Goal: Navigation & Orientation: Find specific page/section

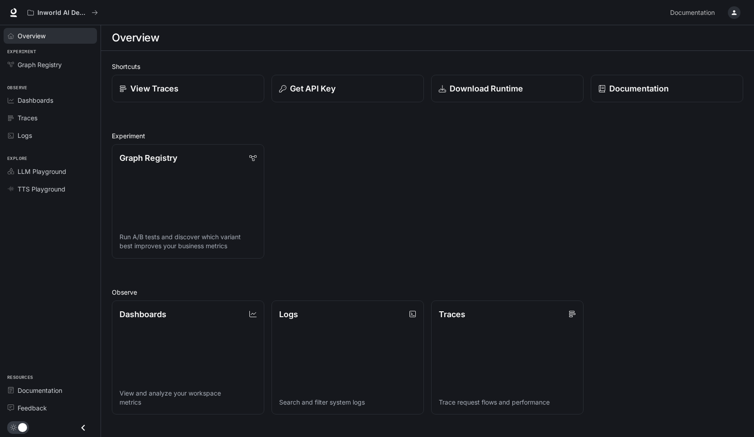
click at [55, 33] on div "Overview" at bounding box center [55, 35] width 75 height 9
click at [55, 137] on div "Logs" at bounding box center [55, 135] width 75 height 9
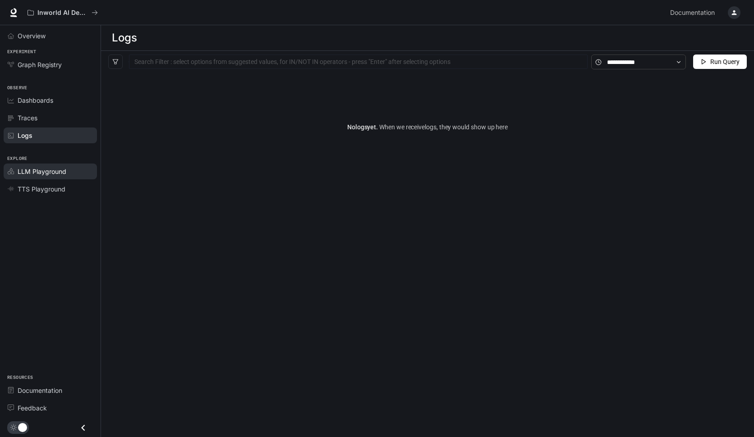
click at [47, 164] on link "LLM Playground" at bounding box center [50, 172] width 93 height 16
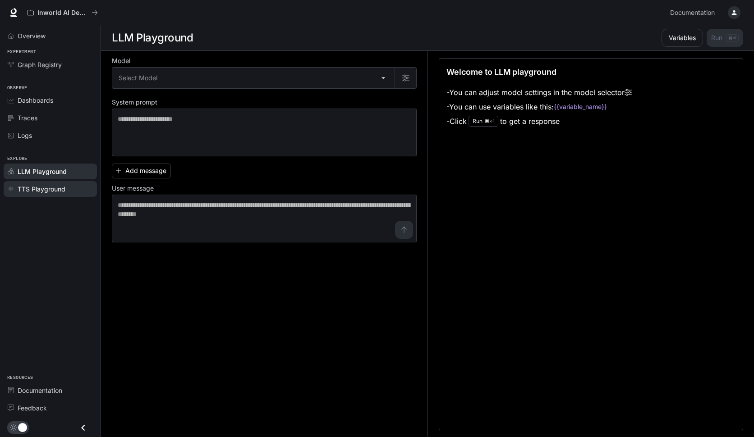
click at [47, 183] on link "TTS Playground" at bounding box center [50, 189] width 93 height 16
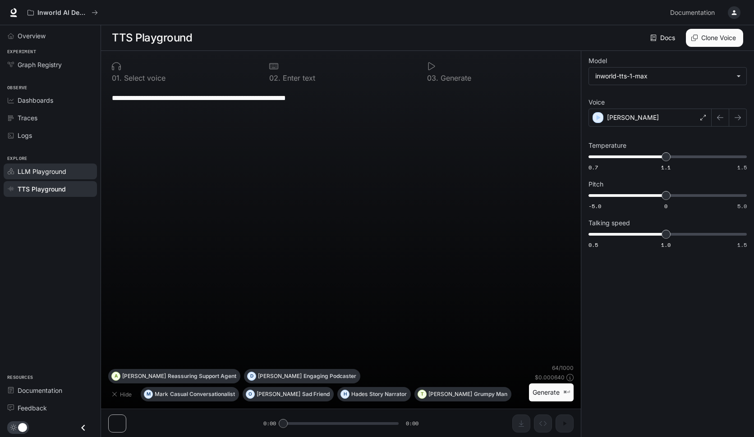
click at [50, 172] on span "LLM Playground" at bounding box center [42, 171] width 49 height 9
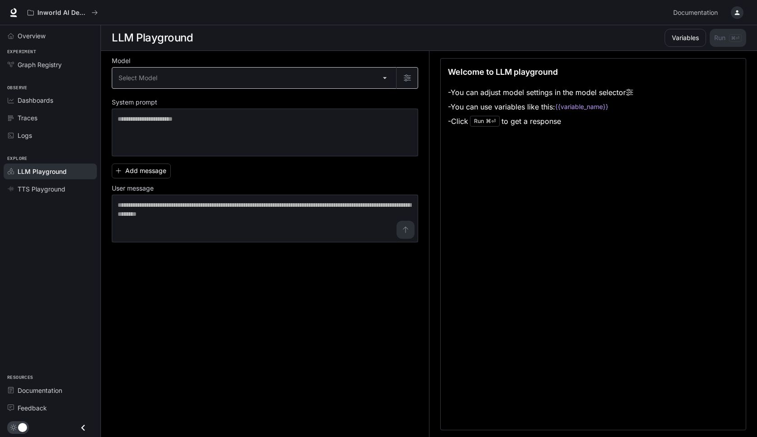
click at [196, 81] on body "Skip to main content Inworld AI Demos Documentation Documentation Portal Overvi…" at bounding box center [378, 219] width 757 height 438
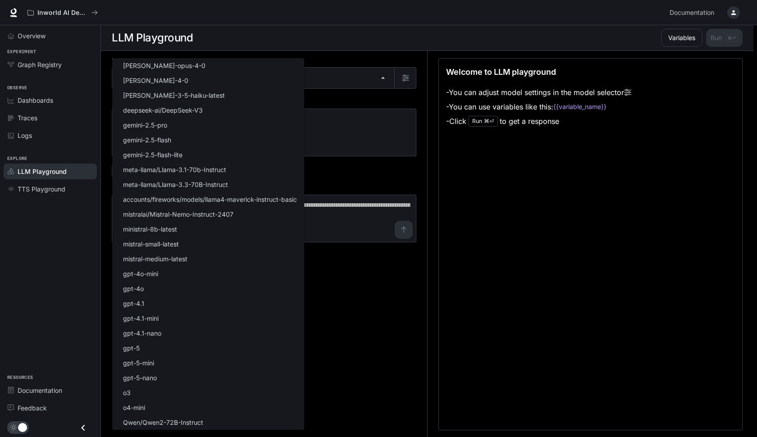
click at [369, 91] on div at bounding box center [378, 218] width 757 height 437
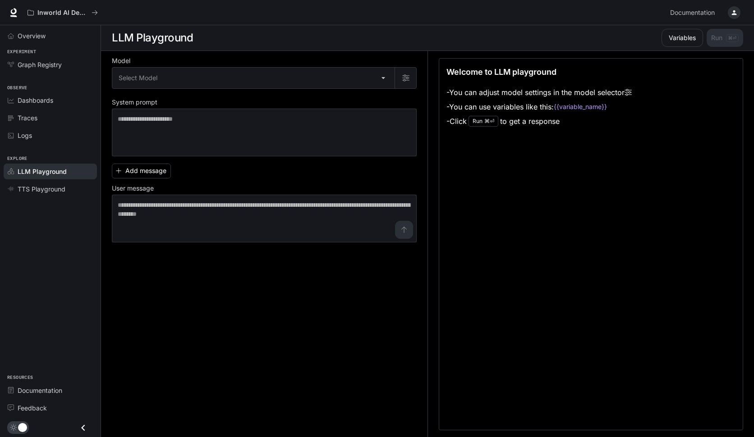
click at [487, 228] on div "Welcome to LLM playground - You can adjust model settings in the model selector…" at bounding box center [591, 244] width 304 height 372
click at [38, 125] on li "Traces" at bounding box center [50, 118] width 101 height 18
click at [32, 189] on span "TTS Playground" at bounding box center [42, 188] width 48 height 9
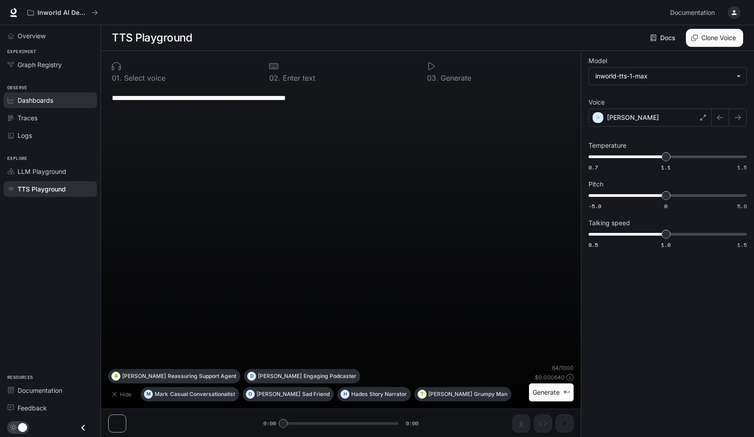
click at [58, 99] on div "Dashboards" at bounding box center [55, 100] width 75 height 9
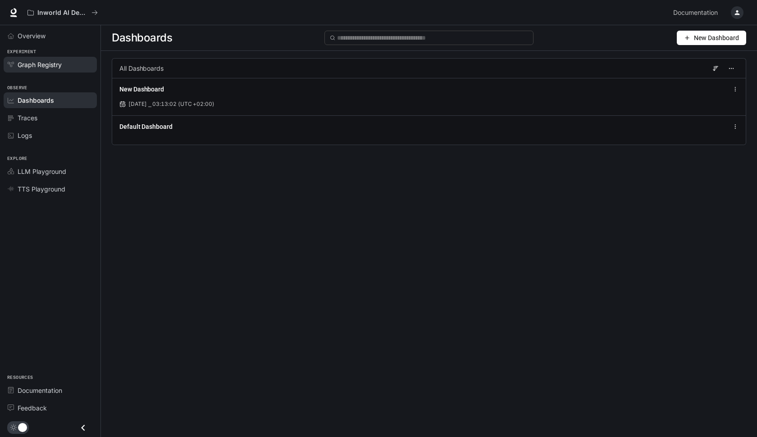
click at [53, 65] on span "Graph Registry" at bounding box center [40, 64] width 44 height 9
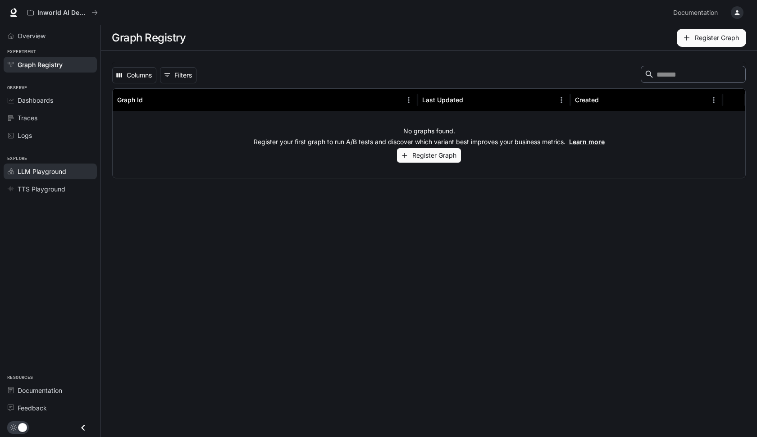
click at [71, 168] on div "LLM Playground" at bounding box center [55, 171] width 75 height 9
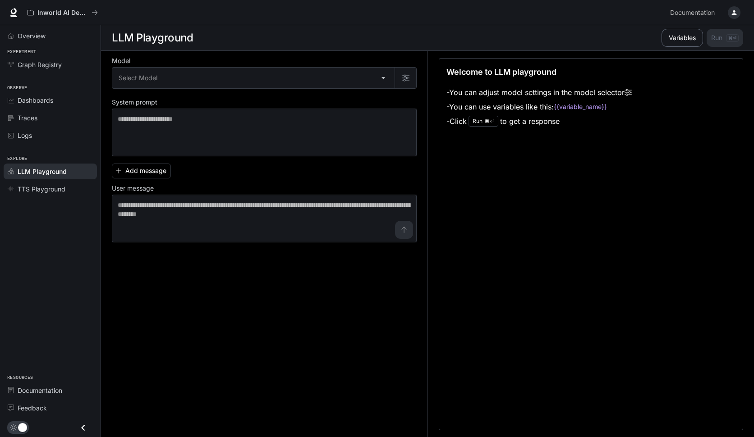
click at [669, 38] on button "Variables" at bounding box center [681, 38] width 41 height 18
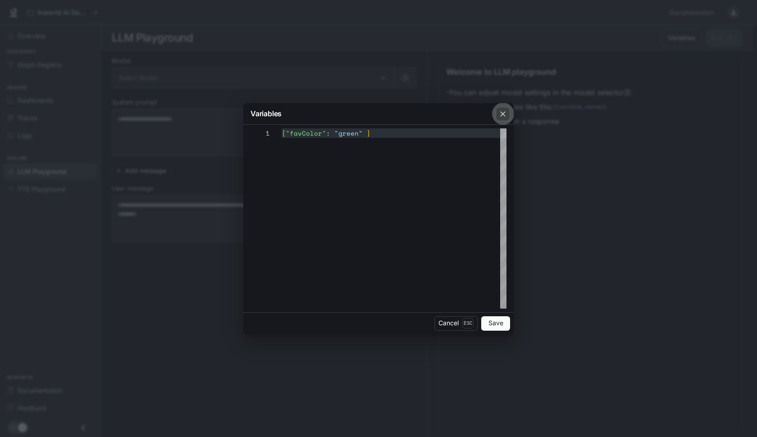
click at [504, 111] on icon "button" at bounding box center [503, 114] width 9 height 9
